Goal: Task Accomplishment & Management: Use online tool/utility

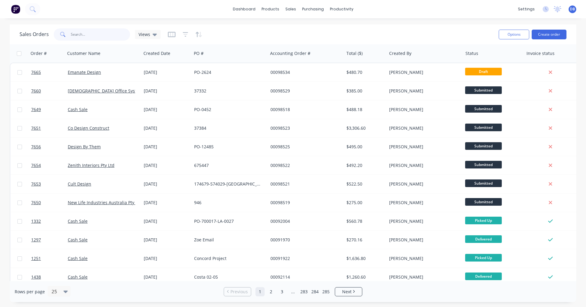
click at [85, 35] on input "text" at bounding box center [100, 34] width 59 height 12
type input "98329"
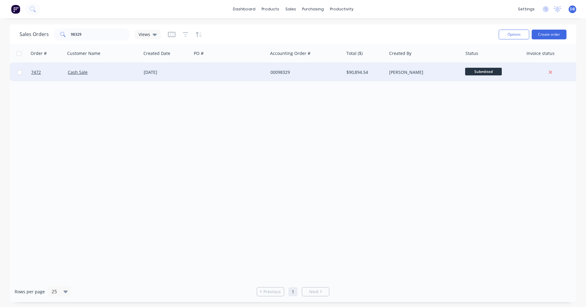
click at [165, 71] on div "[DATE]" at bounding box center [166, 72] width 45 height 6
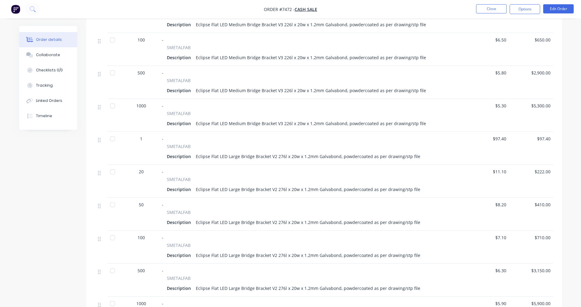
scroll to position [1190, 0]
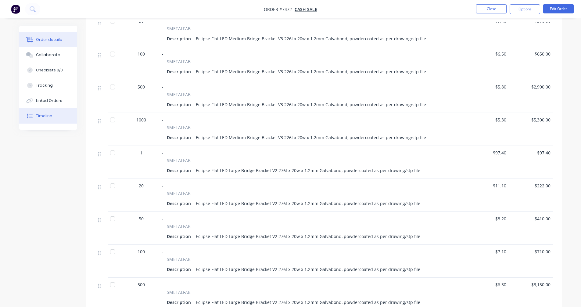
click at [45, 115] on div "Timeline" at bounding box center [44, 115] width 16 height 5
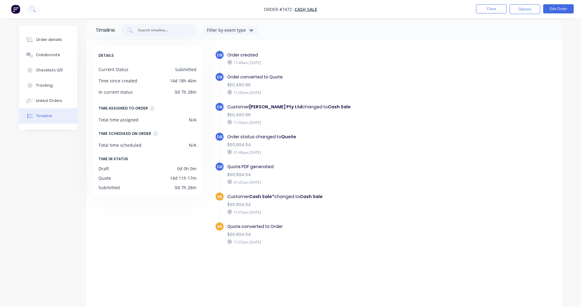
scroll to position [6, 0]
click at [42, 41] on div "Order details" at bounding box center [49, 39] width 26 height 5
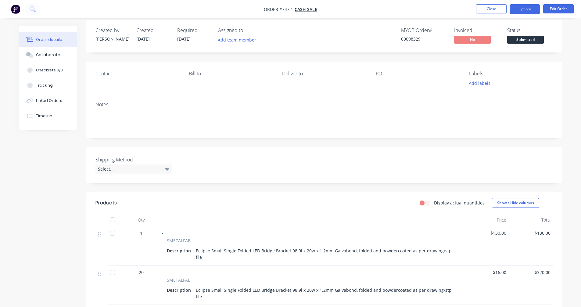
click at [521, 9] on button "Options" at bounding box center [525, 9] width 31 height 10
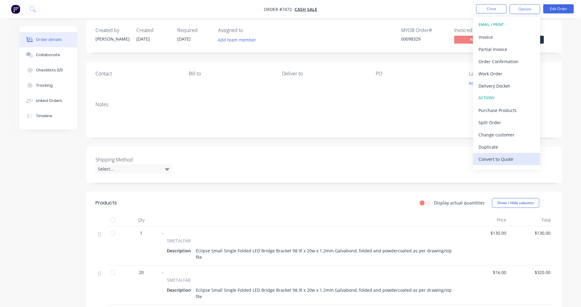
click at [505, 158] on div "Convert to Quote" at bounding box center [507, 159] width 56 height 9
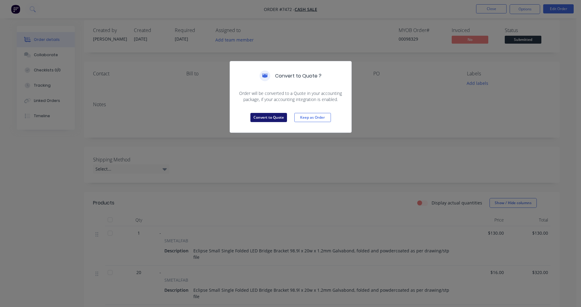
click at [270, 118] on button "Convert to Quote" at bounding box center [268, 117] width 37 height 9
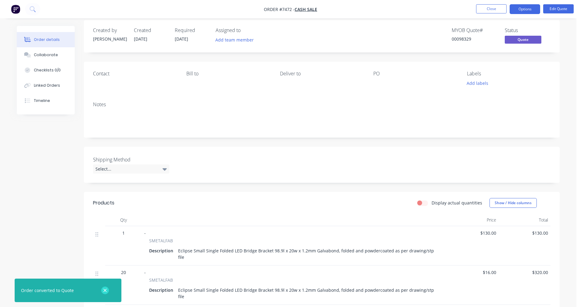
click at [105, 291] on icon "button" at bounding box center [105, 290] width 4 height 5
